Goal: Transaction & Acquisition: Purchase product/service

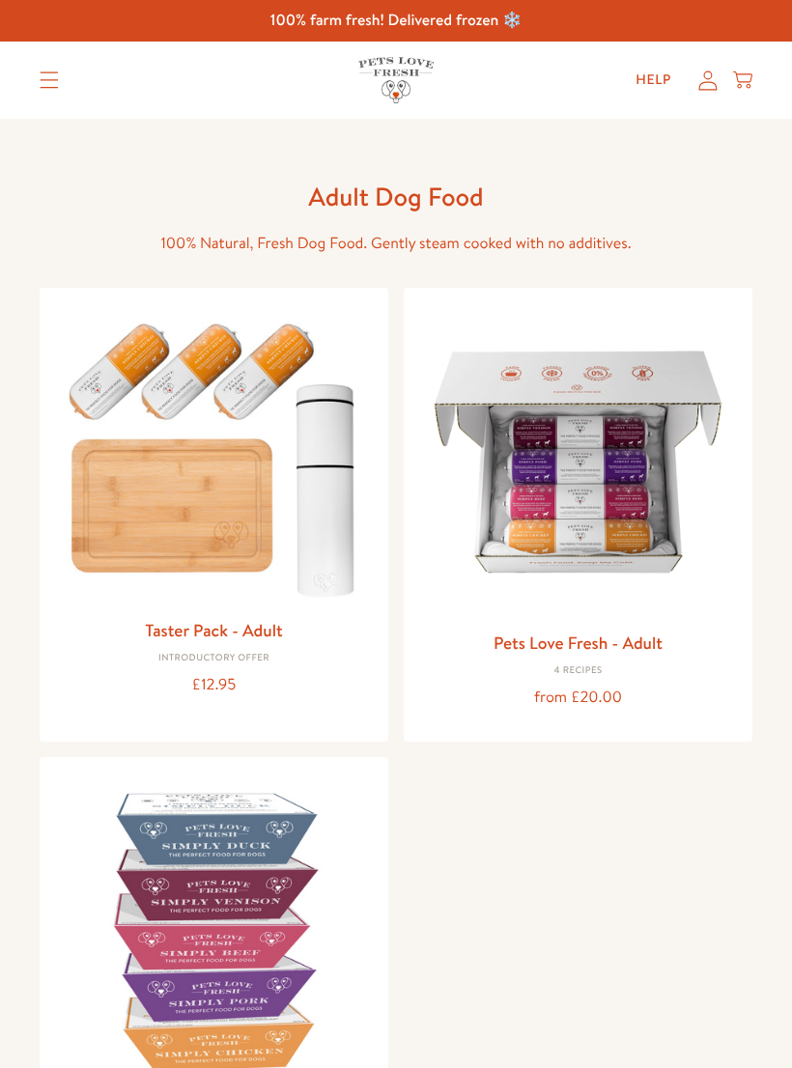
click at [610, 555] on img at bounding box center [578, 462] width 318 height 318
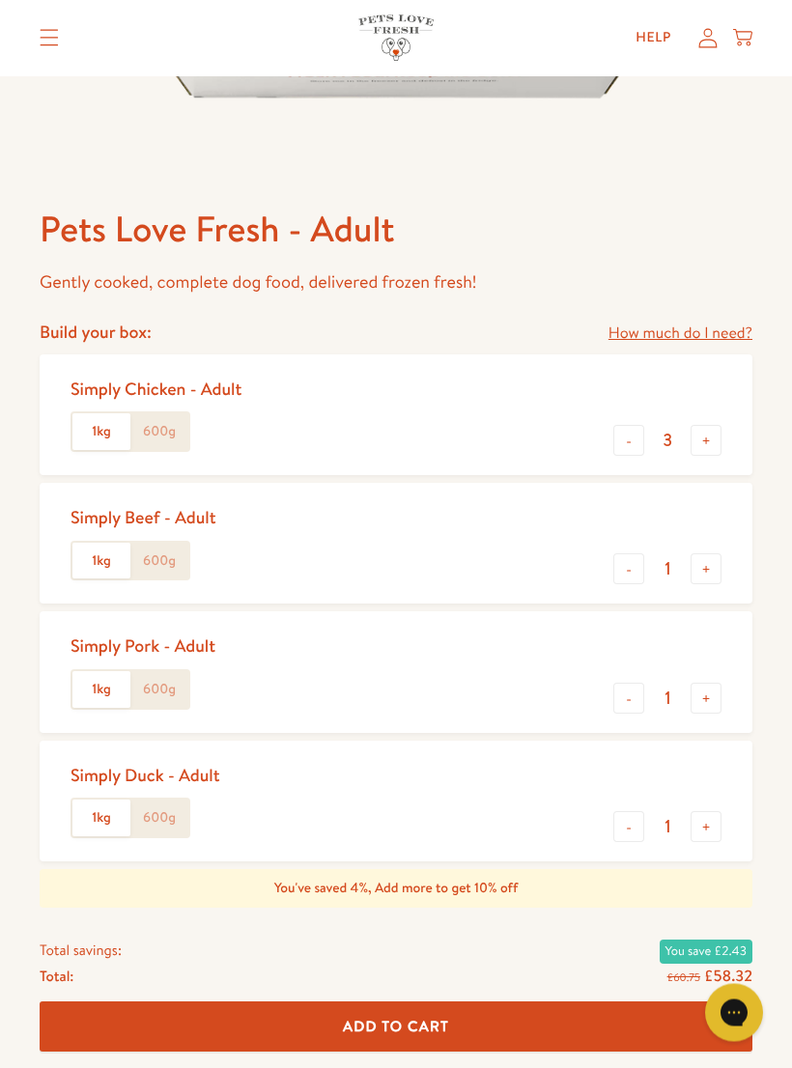
scroll to position [626, 0]
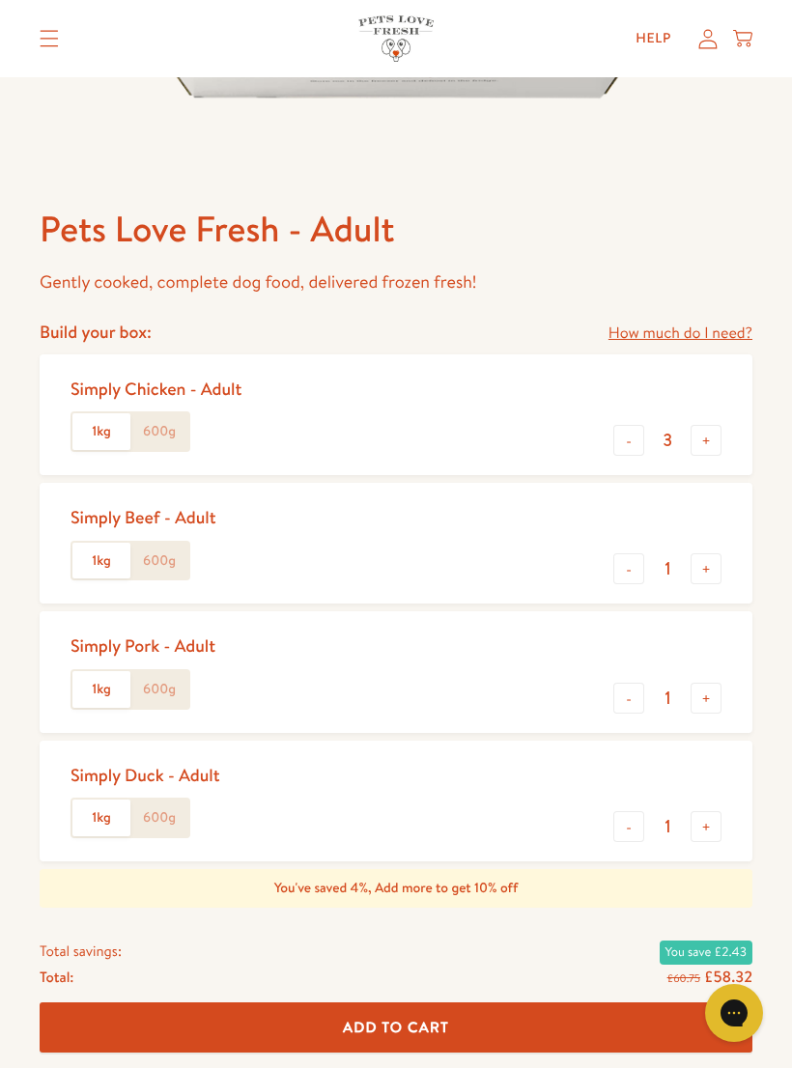
click at [704, 561] on button "+" at bounding box center [705, 568] width 31 height 31
type input "2"
click at [711, 694] on button "+" at bounding box center [705, 697] width 31 height 31
click at [712, 690] on button "+" at bounding box center [705, 697] width 31 height 31
type input "3"
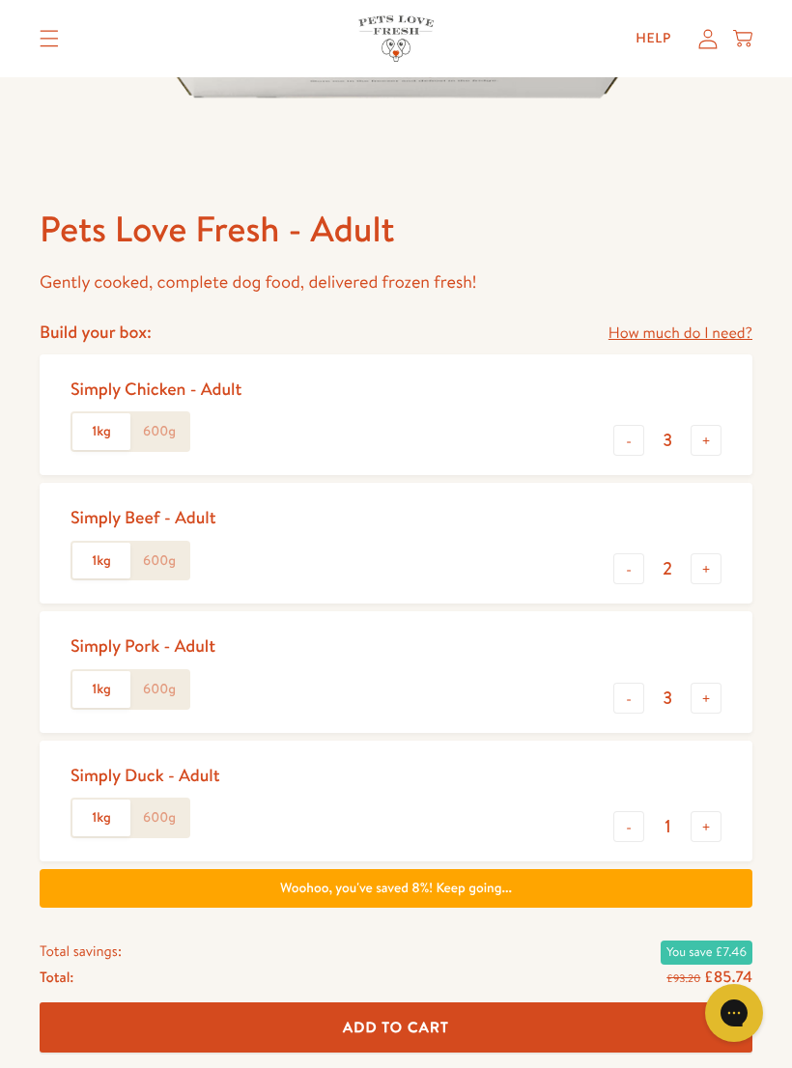
click at [616, 447] on button "-" at bounding box center [628, 440] width 31 height 31
type input "2"
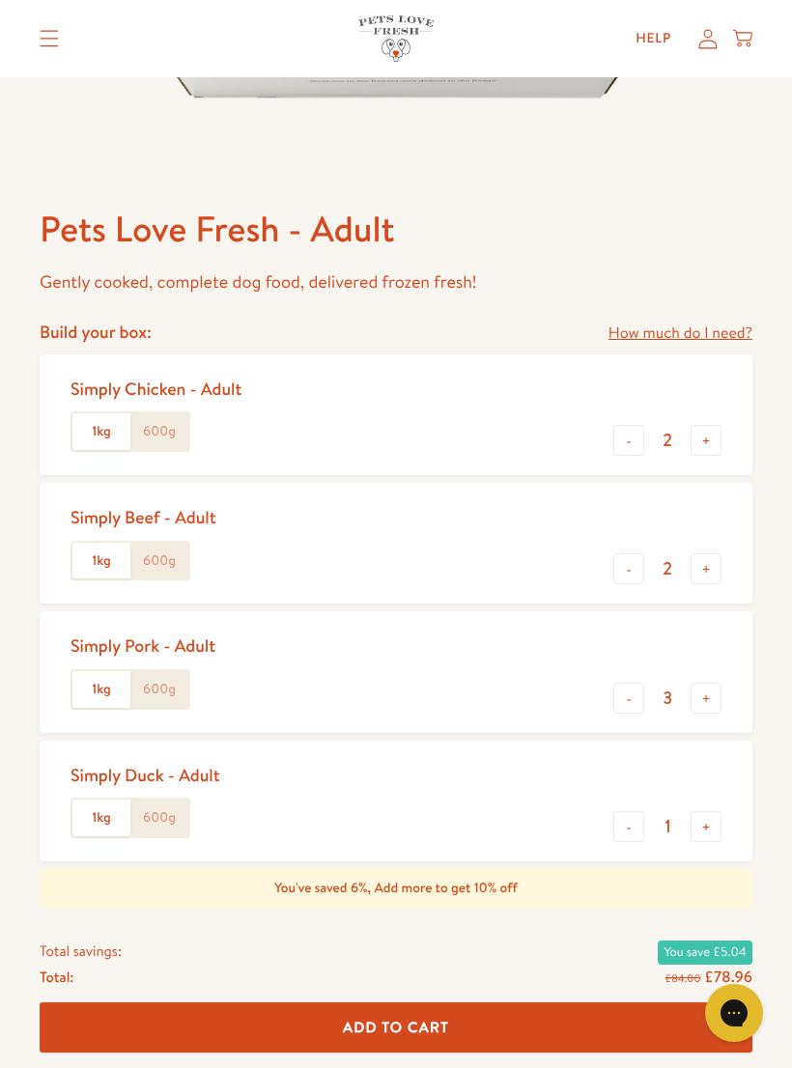
click at [628, 826] on button "-" at bounding box center [628, 826] width 31 height 31
type input "0"
click at [631, 692] on button "-" at bounding box center [628, 697] width 31 height 31
type input "2"
click at [171, 685] on label "600g" at bounding box center [159, 689] width 58 height 37
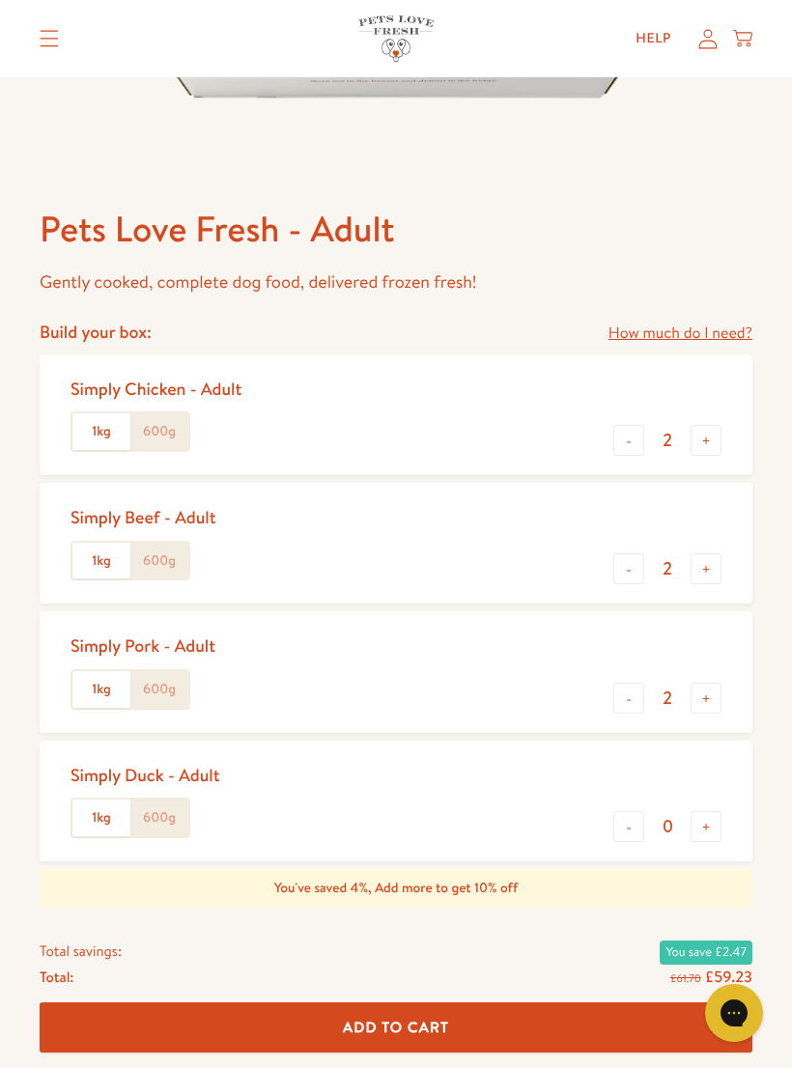
click at [0, 0] on input "600g" at bounding box center [0, 0] width 0 height 0
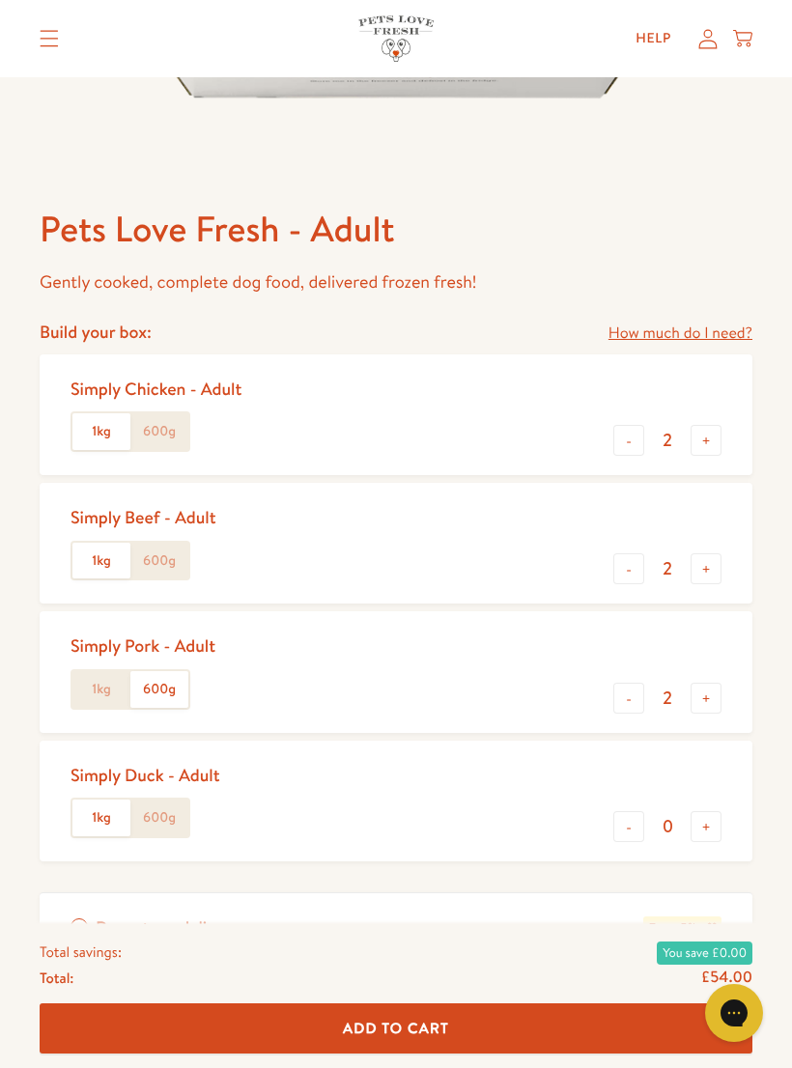
click at [159, 545] on label "600g" at bounding box center [159, 561] width 58 height 37
click at [0, 0] on input "600g" at bounding box center [0, 0] width 0 height 0
click at [160, 431] on label "600g" at bounding box center [159, 431] width 58 height 37
click at [0, 0] on input "600g" at bounding box center [0, 0] width 0 height 0
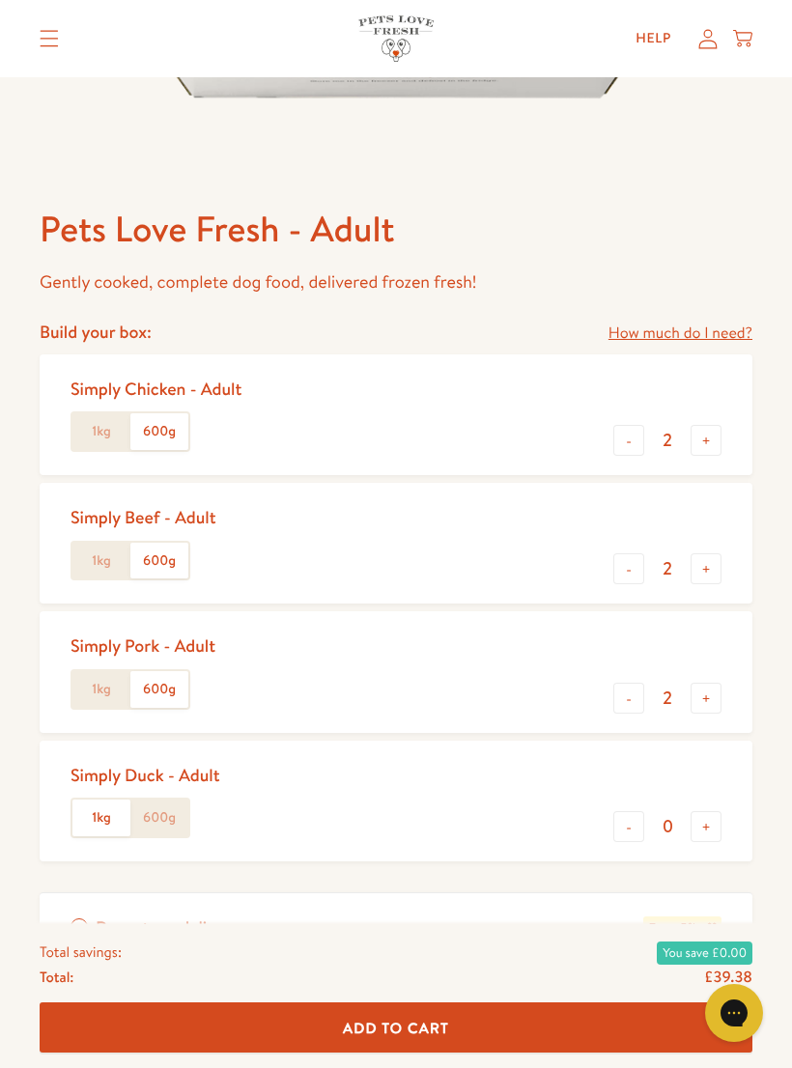
click at [702, 571] on button "+" at bounding box center [705, 568] width 31 height 31
click at [626, 567] on button "-" at bounding box center [628, 568] width 31 height 31
type input "2"
click at [704, 692] on button "+" at bounding box center [705, 697] width 31 height 31
type input "3"
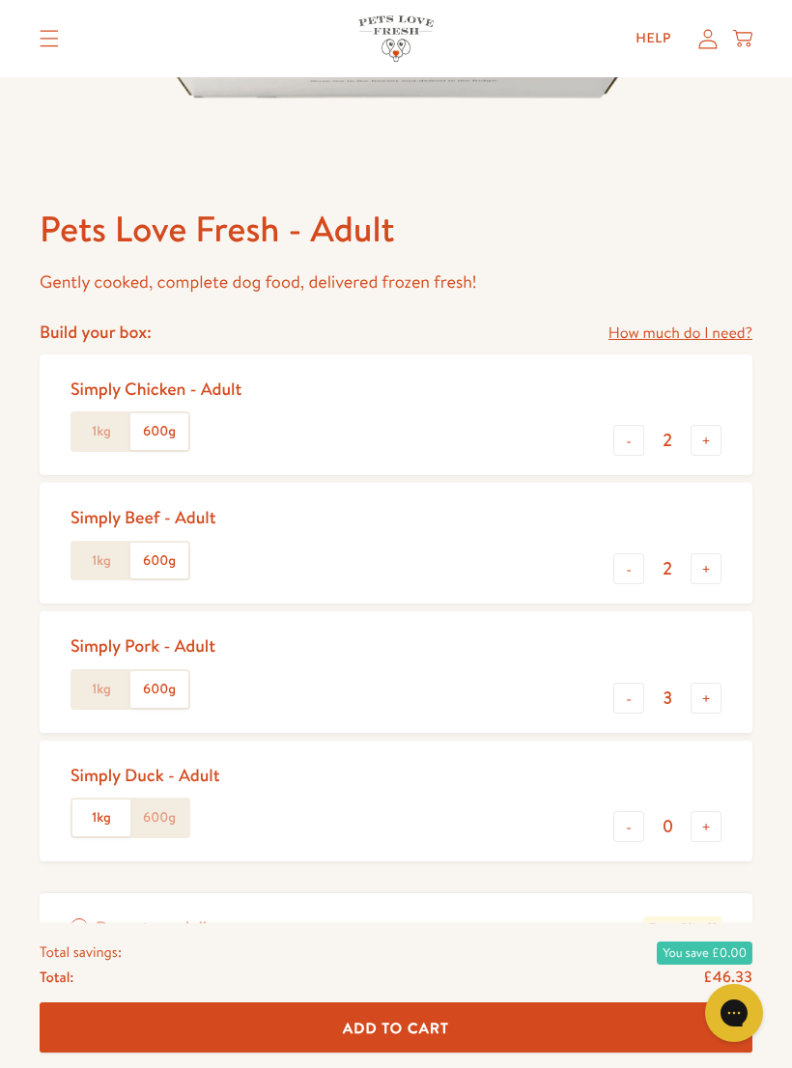
click at [598, 1049] on button "Add To Cart" at bounding box center [396, 1027] width 712 height 51
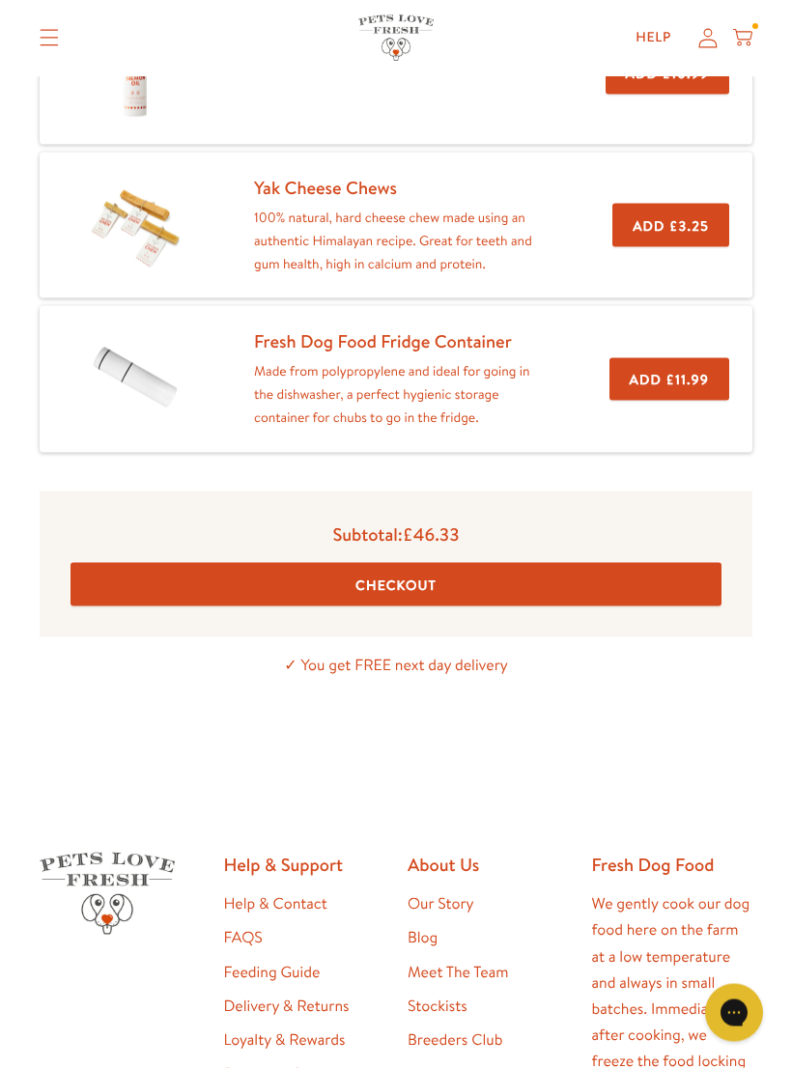
scroll to position [479, 0]
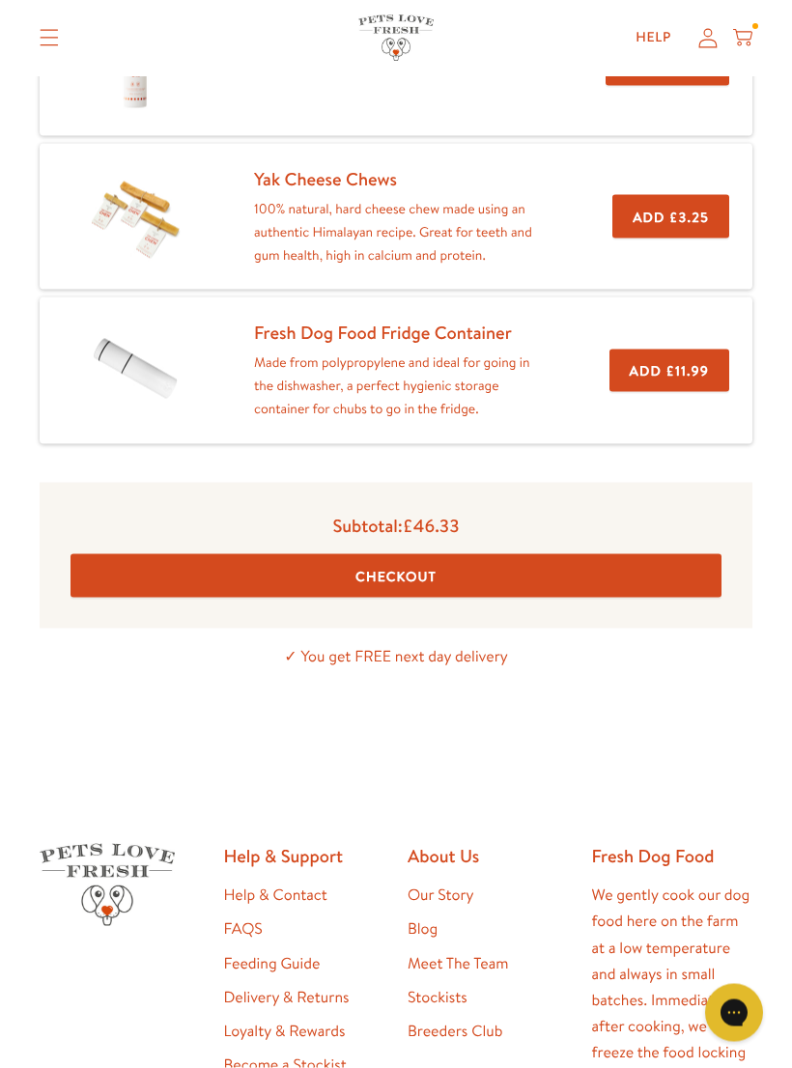
click at [566, 570] on button "Checkout" at bounding box center [395, 575] width 651 height 43
